Goal: Navigation & Orientation: Find specific page/section

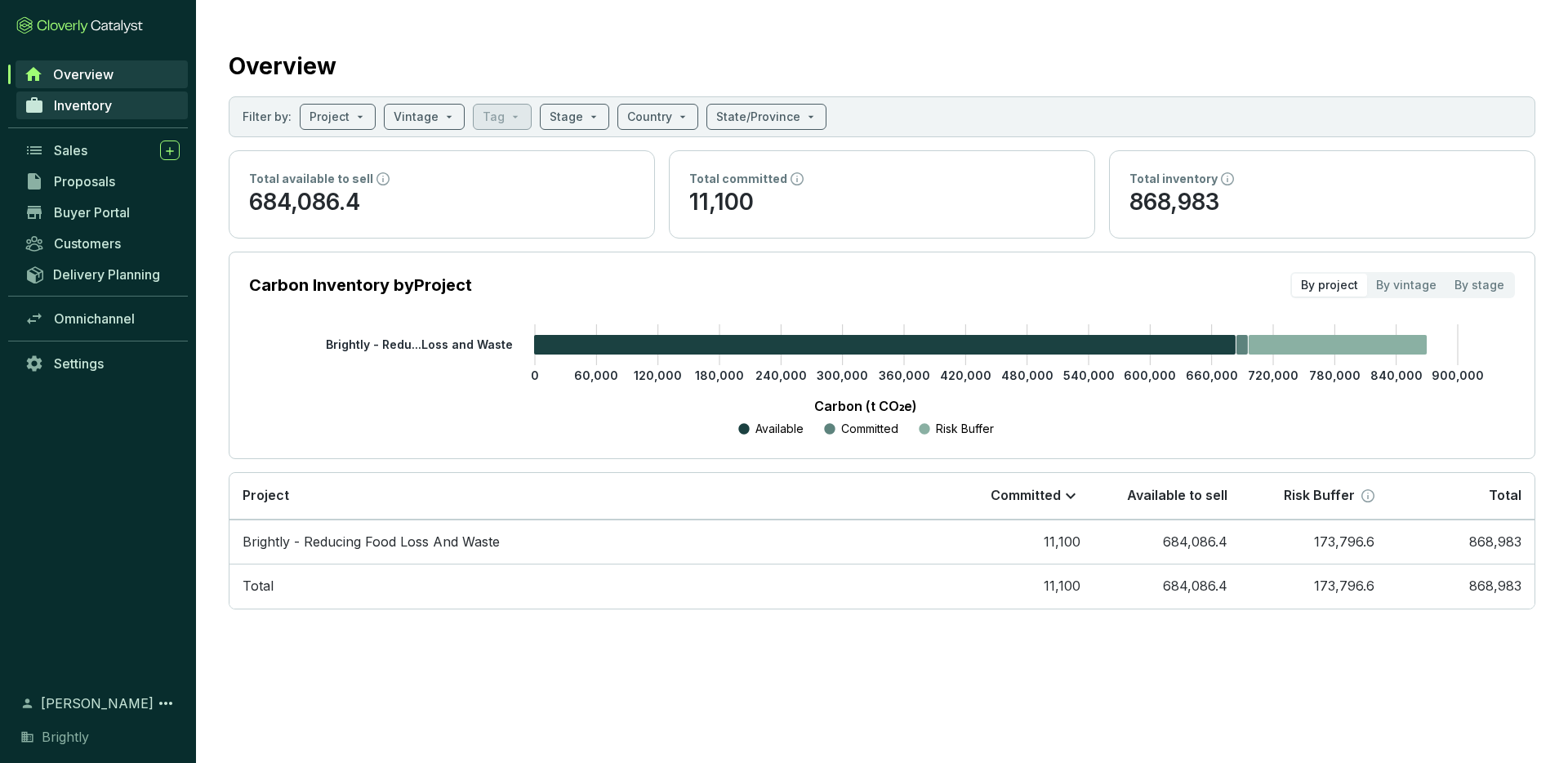
click at [92, 107] on span "Inventory" at bounding box center [82, 105] width 58 height 17
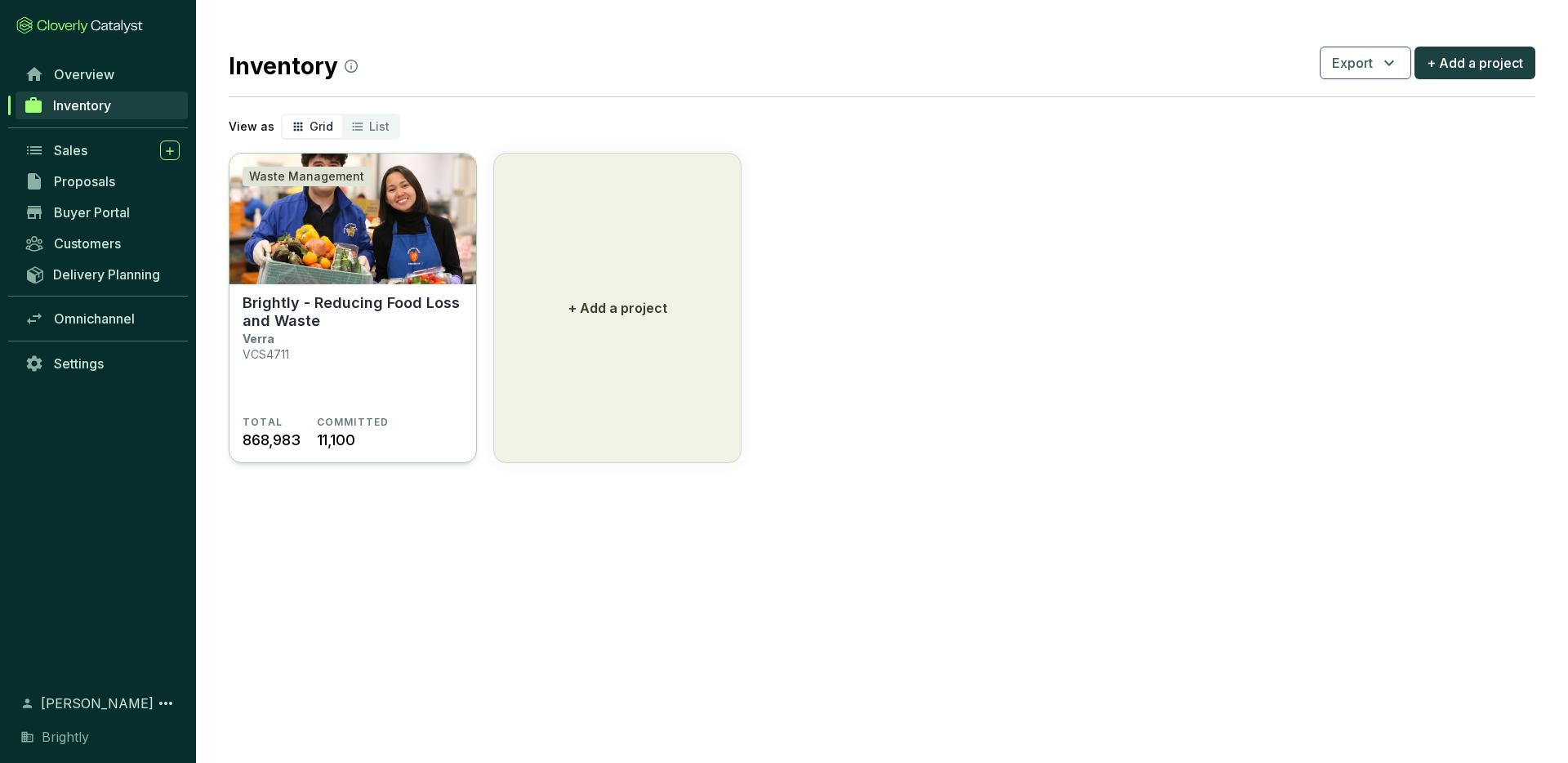
click at [311, 374] on section "Brightly - Reducing Food Loss and Waste Verra VCS4711" at bounding box center [353, 355] width 221 height 122
